Goal: Entertainment & Leisure: Browse casually

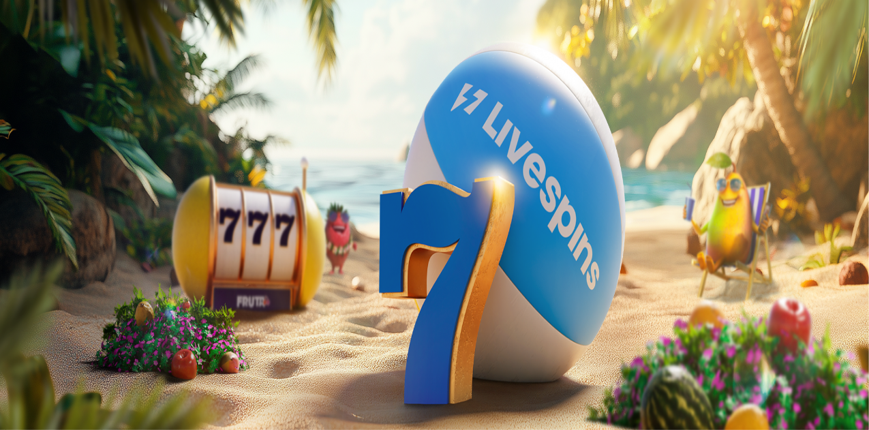
click at [35, 260] on span "menu icon" at bounding box center [35, 260] width 0 height 0
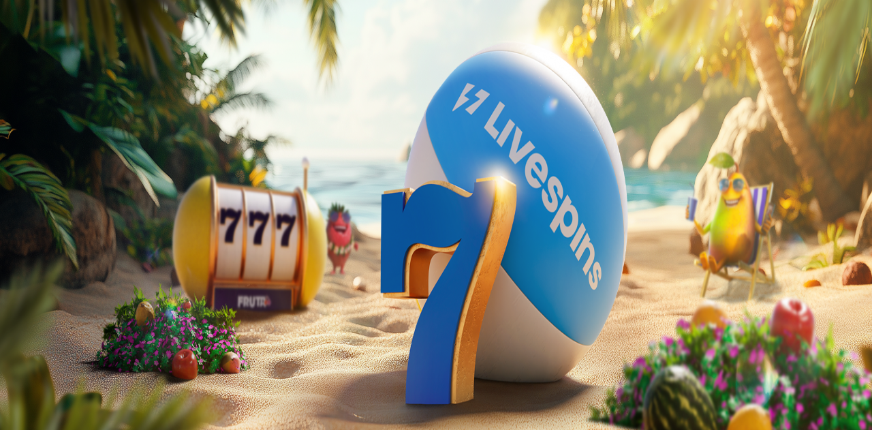
click at [44, 424] on span "Kotiutus" at bounding box center [27, 429] width 33 height 10
click at [102, 333] on input "number" at bounding box center [53, 340] width 97 height 14
type input "**"
click at [44, 361] on span "Kotiutus" at bounding box center [27, 366] width 33 height 10
click at [11, 272] on span "chevron-left icon" at bounding box center [11, 272] width 0 height 0
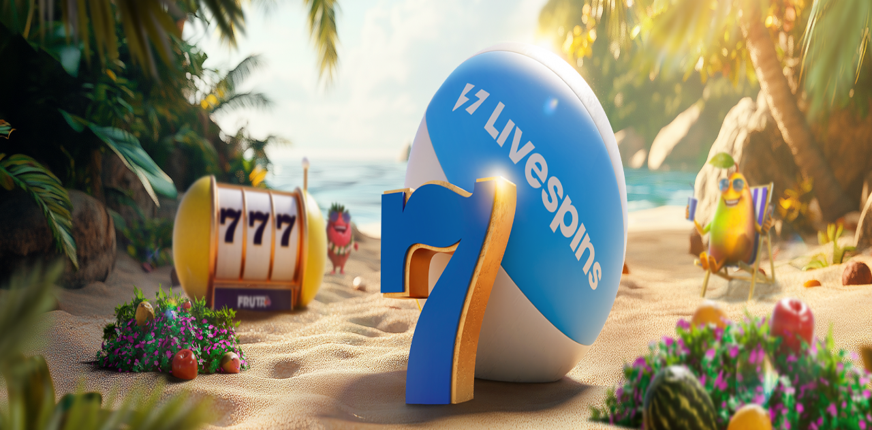
click at [11, 298] on span "close icon" at bounding box center [11, 298] width 0 height 0
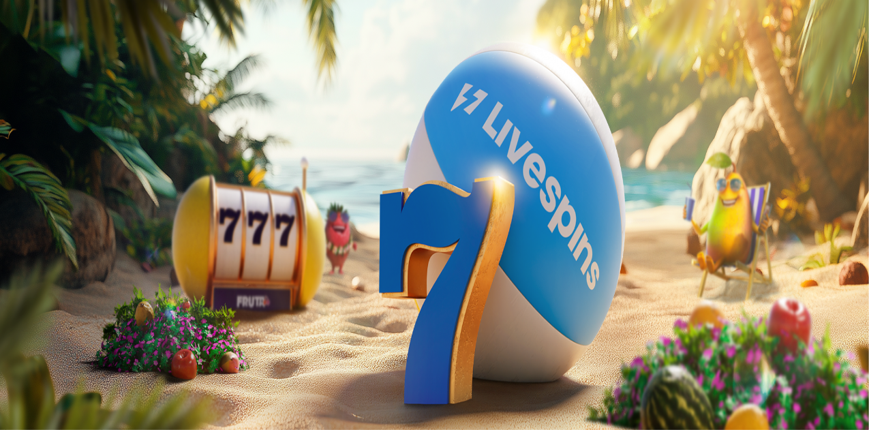
click at [41, 262] on button "menu" at bounding box center [35, 260] width 11 height 4
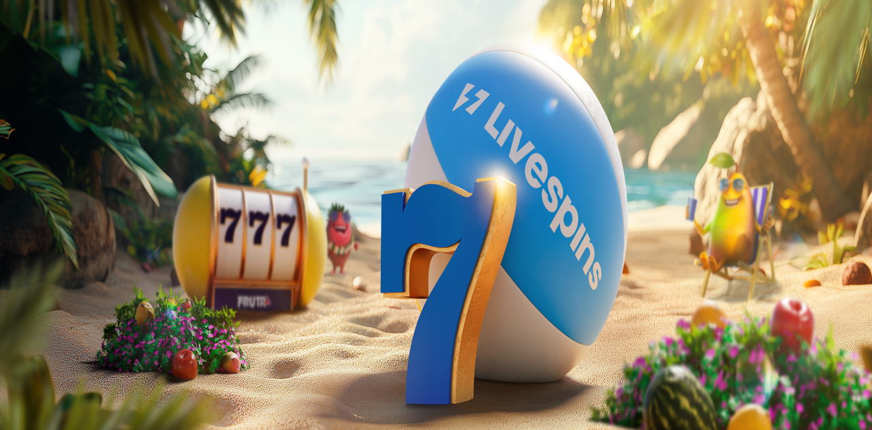
drag, startPoint x: 402, startPoint y: 110, endPoint x: 414, endPoint y: 186, distance: 77.3
click at [414, 262] on div "Kasino Live Kasino Palkkiot Tarjoukset Kokonaissaldo 0.18 € Kotiutus 0.18 € Bon…" at bounding box center [435, 431] width 861 height 339
click at [85, 177] on circle "Primary" at bounding box center [141, 107] width 139 height 139
click at [244, 141] on img "Primary" at bounding box center [268, 135] width 48 height 48
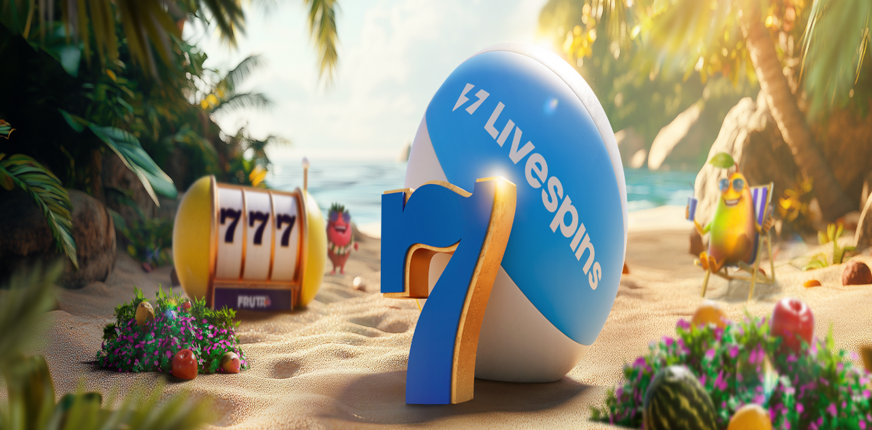
click at [11, 272] on span "chevron-left icon" at bounding box center [11, 272] width 0 height 0
drag, startPoint x: 402, startPoint y: 140, endPoint x: 400, endPoint y: 176, distance: 35.5
click at [11, 272] on span "chevron-left icon" at bounding box center [11, 272] width 0 height 0
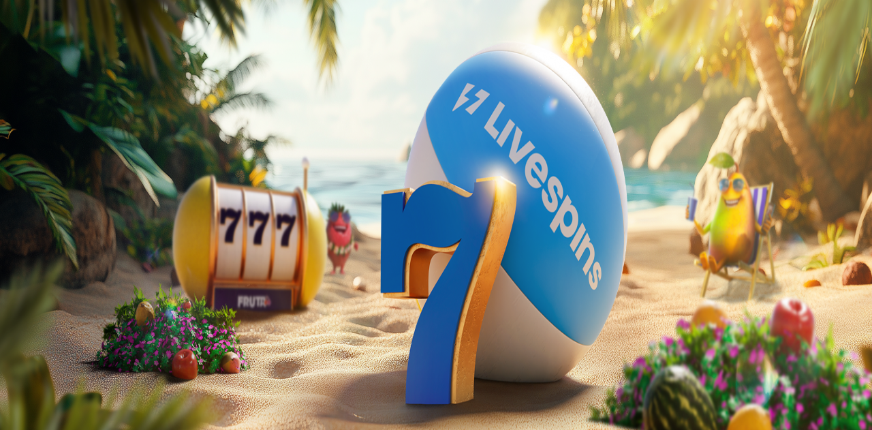
click at [35, 260] on span "menu icon" at bounding box center [35, 260] width 0 height 0
click at [70, 262] on div "11:08" at bounding box center [435, 256] width 861 height 12
click at [70, 225] on span "Palkkiot" at bounding box center [54, 220] width 32 height 10
click at [65, 332] on img at bounding box center [35, 362] width 60 height 60
click at [87, 212] on span "Live Kasino" at bounding box center [60, 206] width 54 height 12
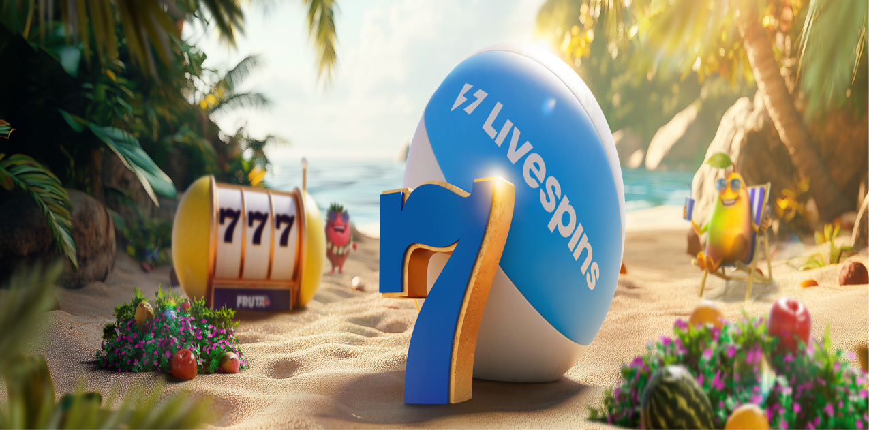
click at [76, 227] on button "Palkkiot" at bounding box center [54, 220] width 43 height 14
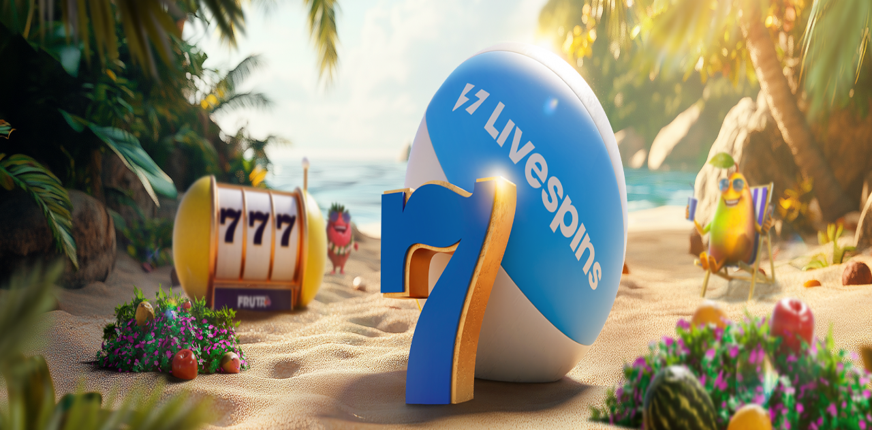
click at [87, 212] on span "Live Kasino" at bounding box center [60, 206] width 54 height 12
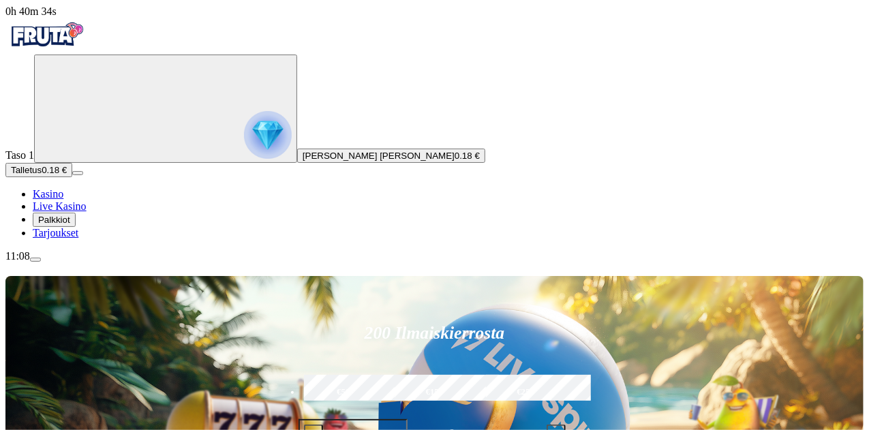
click at [63, 200] on link "Kasino" at bounding box center [48, 194] width 31 height 12
type input "**********"
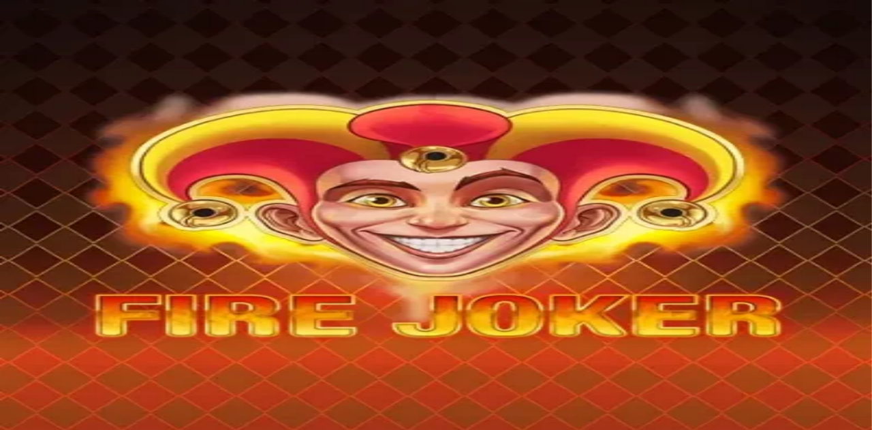
click at [102, 411] on input "Search" at bounding box center [53, 418] width 97 height 14
type input "*********"
